Goal: Task Accomplishment & Management: Use online tool/utility

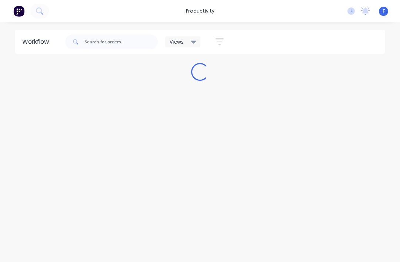
scroll to position [10, 0]
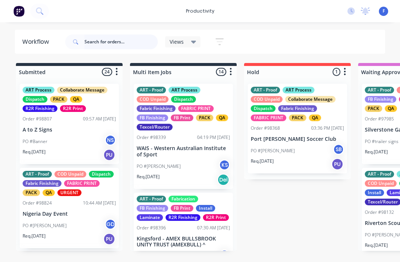
click at [102, 41] on input "text" at bounding box center [120, 41] width 73 height 15
click at [142, 37] on input "98771" at bounding box center [120, 41] width 73 height 15
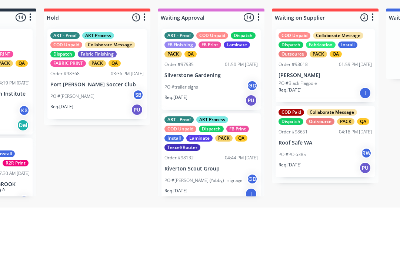
scroll to position [0, 198]
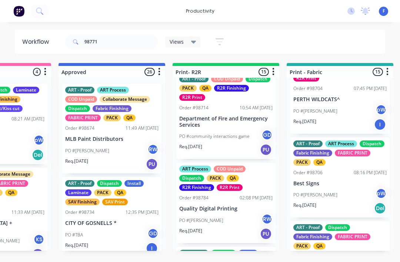
scroll to position [830, 0]
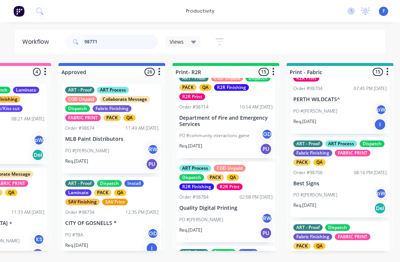
click at [136, 46] on input "98771" at bounding box center [120, 41] width 73 height 15
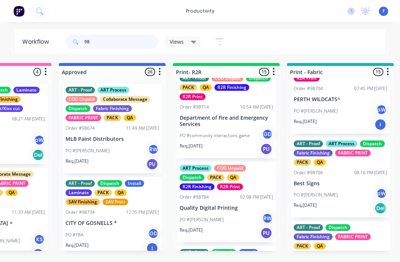
type input "9"
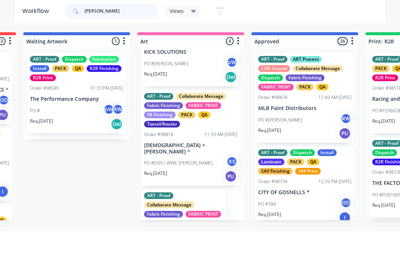
scroll to position [0, 563]
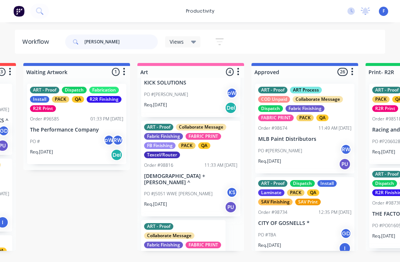
click at [103, 43] on input "[PERSON_NAME]" at bounding box center [120, 41] width 73 height 15
type input "L"
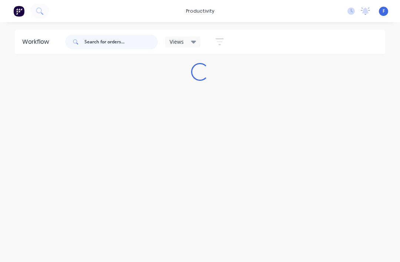
scroll to position [0, 0]
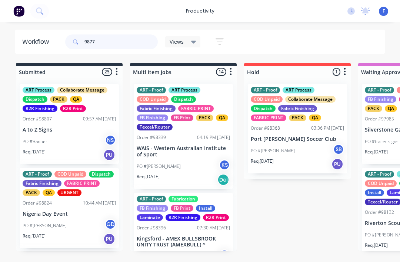
type input "98771"
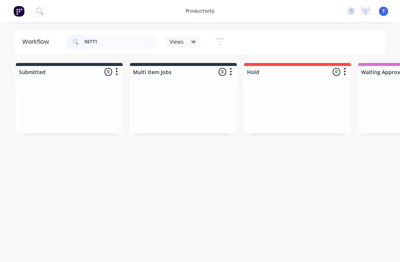
click at [193, 88] on div at bounding box center [183, 106] width 107 height 56
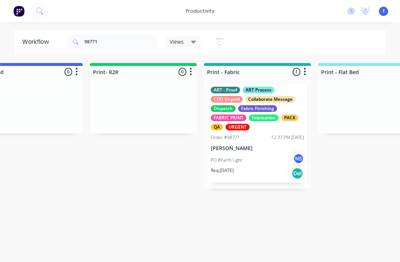
scroll to position [0, 837]
click at [263, 81] on div "ART - Proof ART Process COD Unpaid Collaborate Message Dispatch Fabric Finishin…" at bounding box center [257, 133] width 107 height 111
click at [251, 116] on div "Fabrication" at bounding box center [264, 117] width 30 height 7
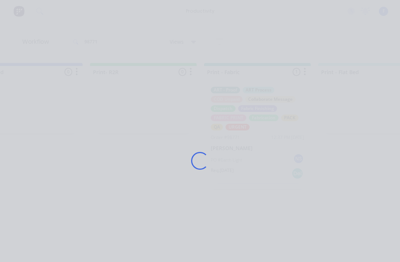
click at [251, 116] on div "Loading..." at bounding box center [199, 161] width 385 height 262
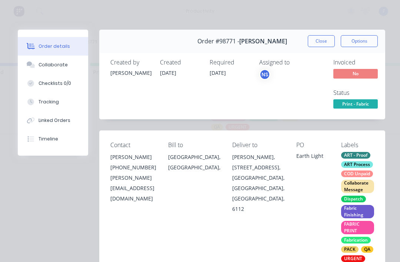
click at [45, 68] on div "Collaborate" at bounding box center [52, 64] width 29 height 7
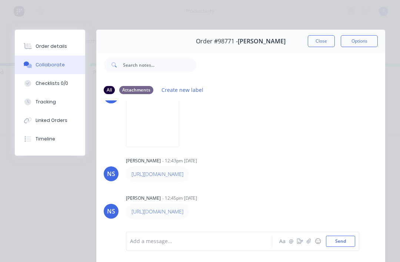
scroll to position [92, 0]
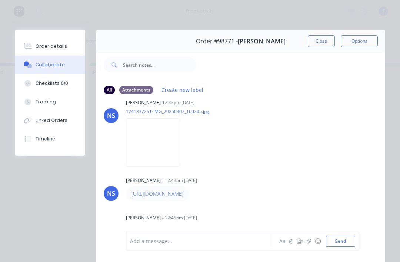
click at [151, 153] on img at bounding box center [152, 142] width 53 height 48
click at [316, 40] on button "Close" at bounding box center [321, 41] width 27 height 12
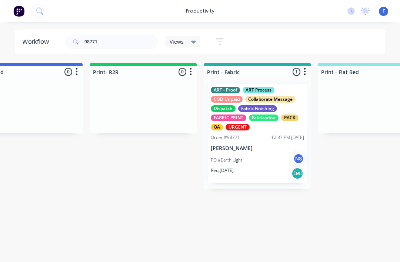
click at [190, 43] on div "Views" at bounding box center [182, 41] width 27 height 7
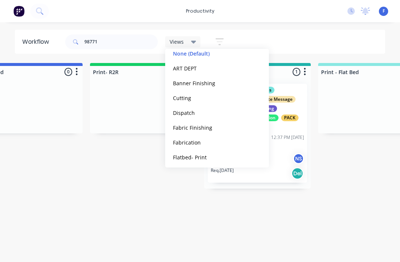
scroll to position [47, 0]
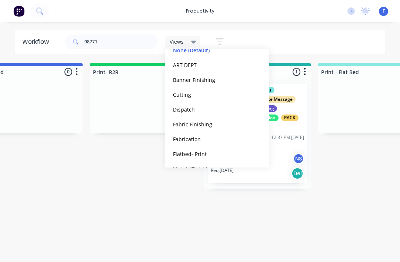
click at [196, 140] on button "Fabrication" at bounding box center [210, 139] width 79 height 9
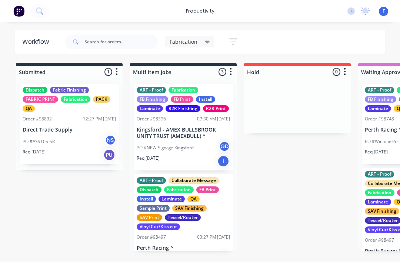
click at [207, 37] on div "Fabrication" at bounding box center [189, 41] width 49 height 11
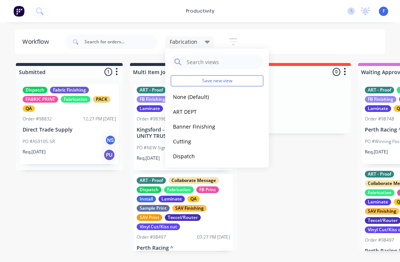
click at [199, 98] on button "None (Default)" at bounding box center [210, 97] width 79 height 9
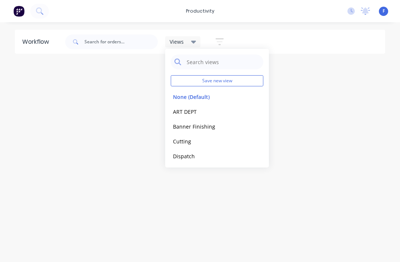
click at [290, 191] on div "Workflow Views Save new view None (Default) edit ART DEPT edit Banner Finishing…" at bounding box center [200, 138] width 400 height 217
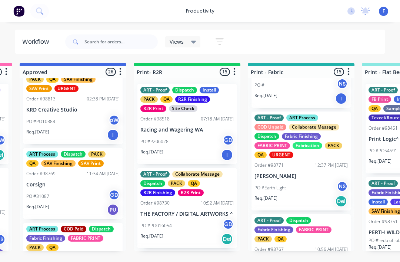
scroll to position [696, 0]
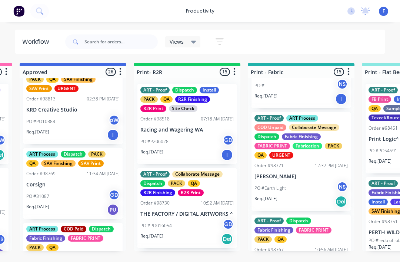
click at [314, 181] on div "PO #Earth Light NS" at bounding box center [300, 188] width 93 height 14
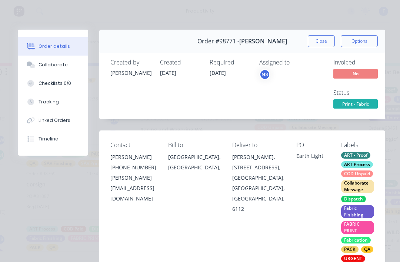
scroll to position [0, 0]
click at [47, 67] on div "Collaborate" at bounding box center [52, 64] width 29 height 7
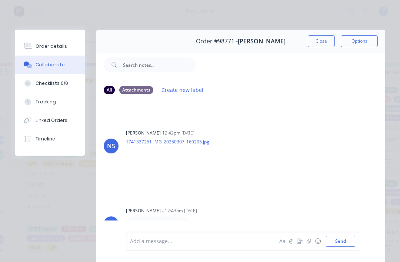
scroll to position [58, 0]
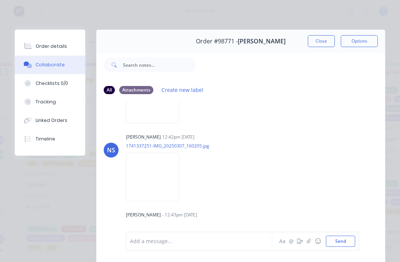
click at [167, 184] on img at bounding box center [152, 176] width 53 height 48
